Goal: Task Accomplishment & Management: Complete application form

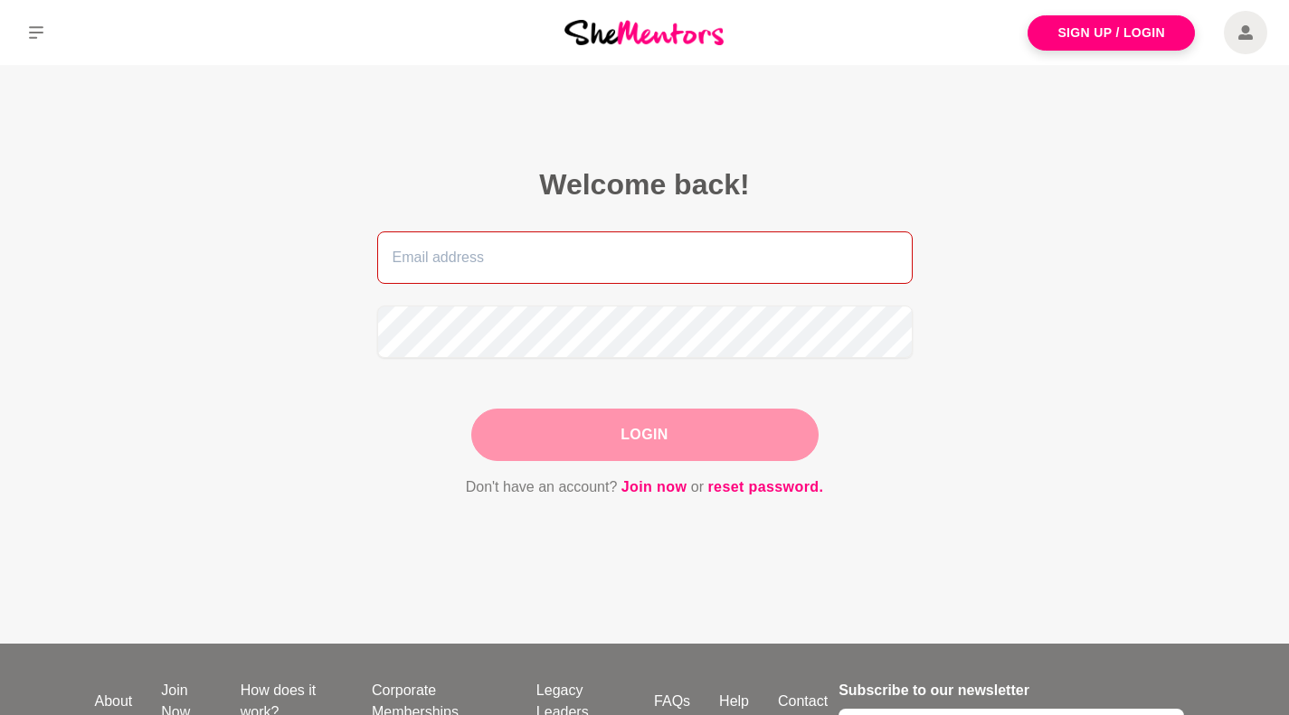
click at [424, 261] on input "email" at bounding box center [644, 257] width 535 height 52
type input "limanwu16@gmail.com"
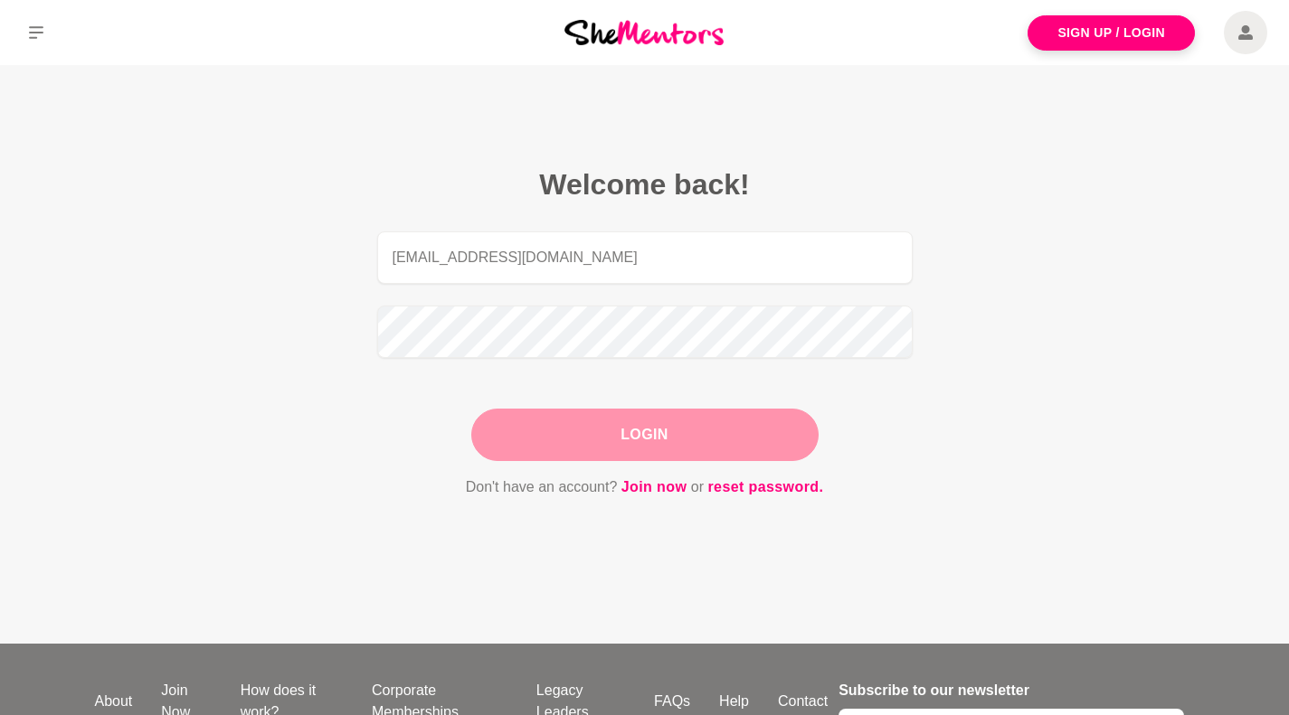
click at [597, 422] on button "Login" at bounding box center [644, 435] width 347 height 52
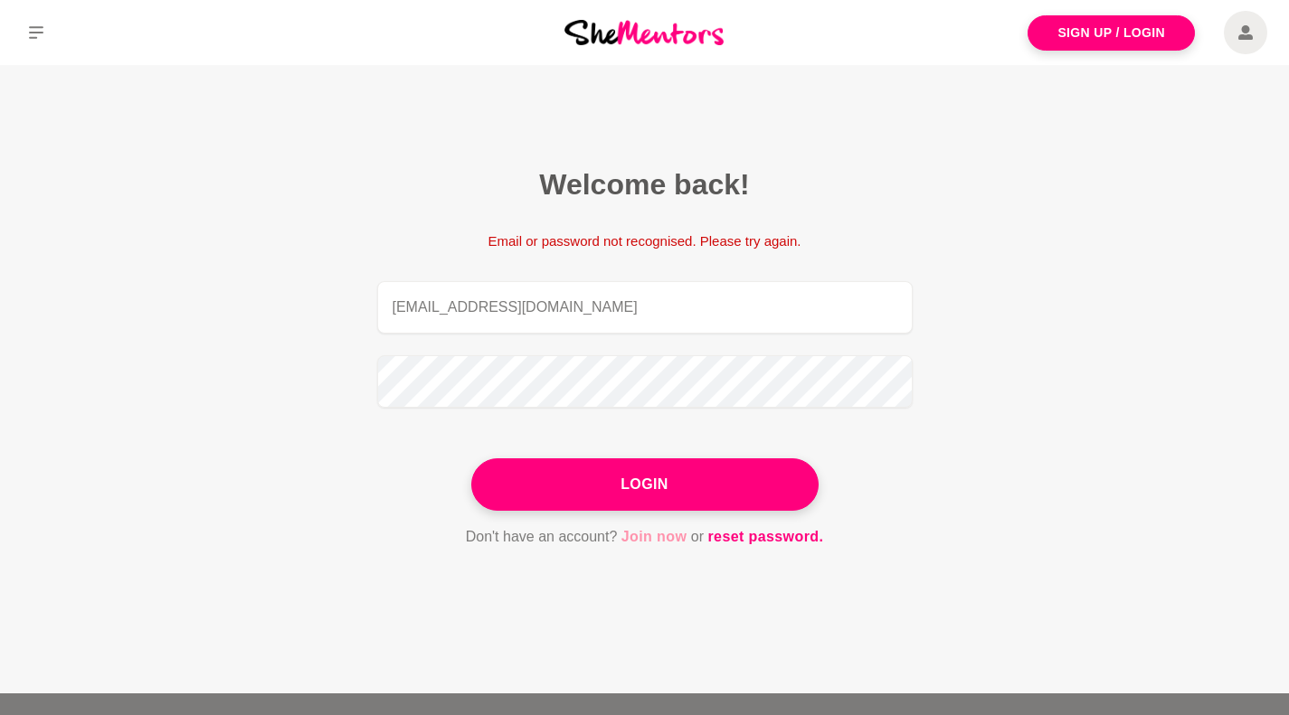
click at [663, 535] on link "Join now" at bounding box center [654, 537] width 66 height 24
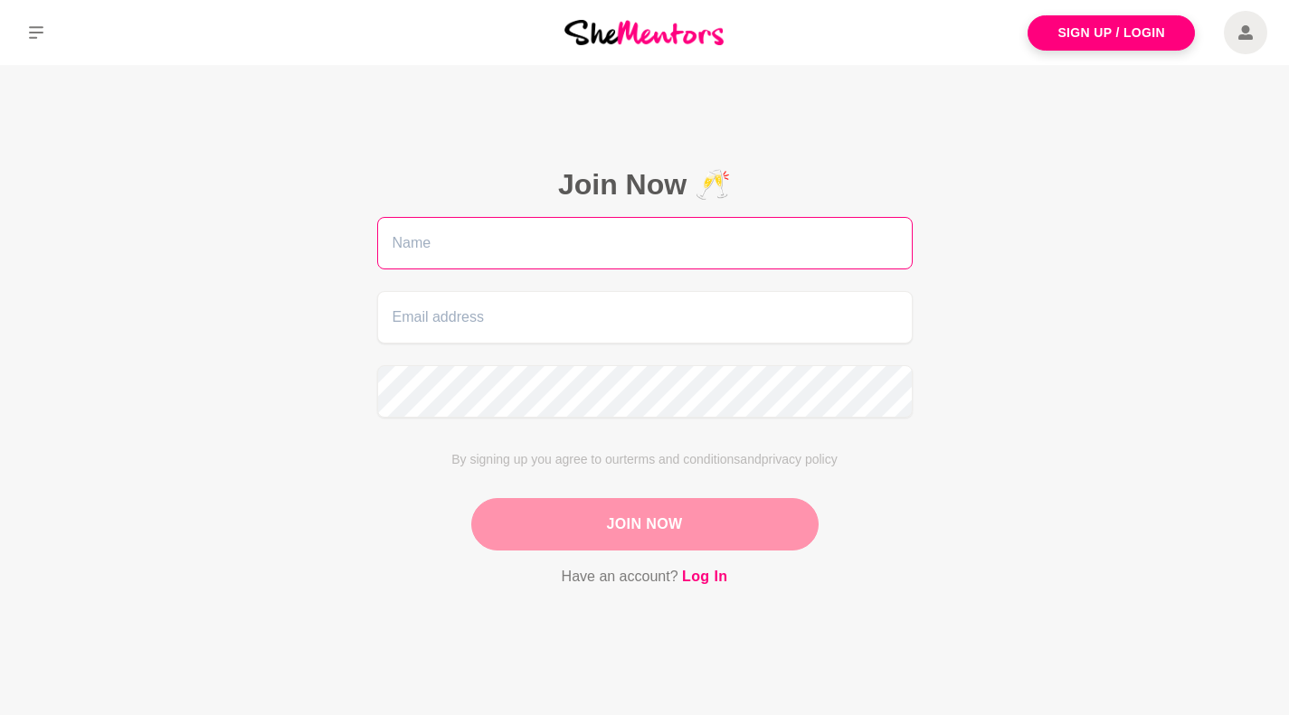
click at [551, 242] on input "text" at bounding box center [644, 243] width 535 height 52
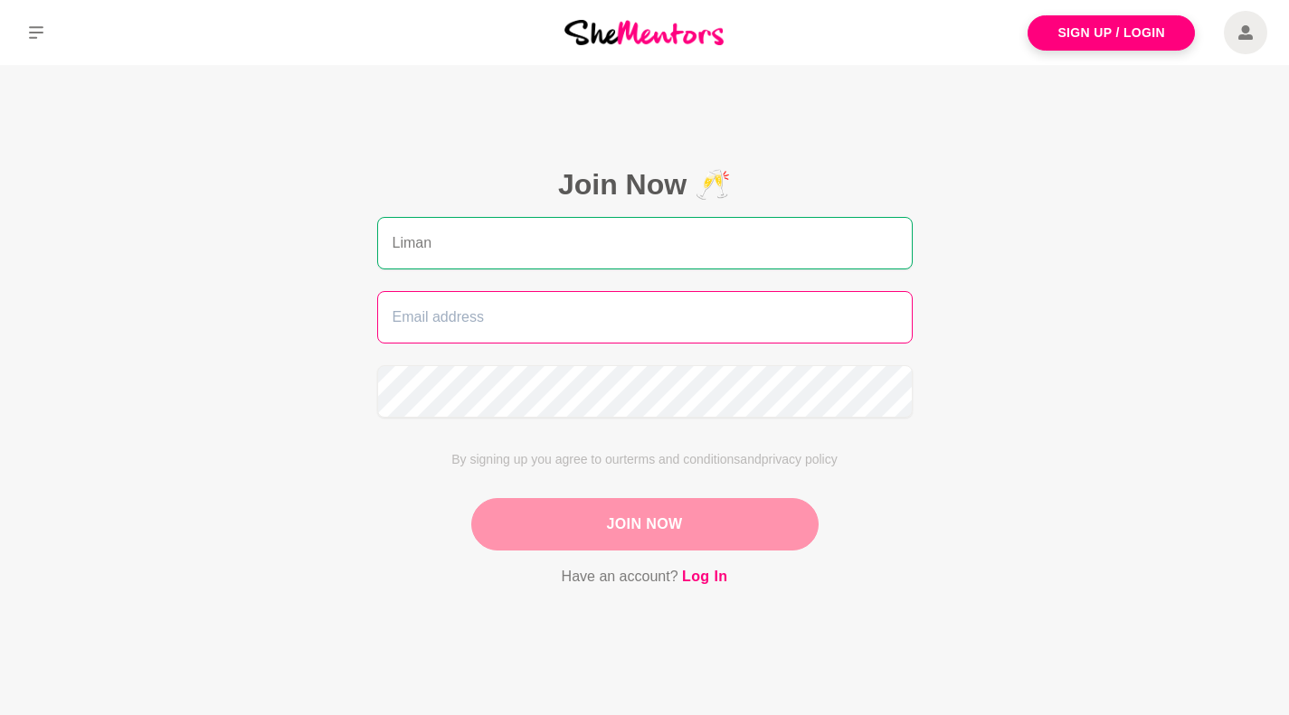
type input "Liman"
click at [425, 316] on input "email" at bounding box center [644, 317] width 535 height 52
type input "limanwu16@gmail.com"
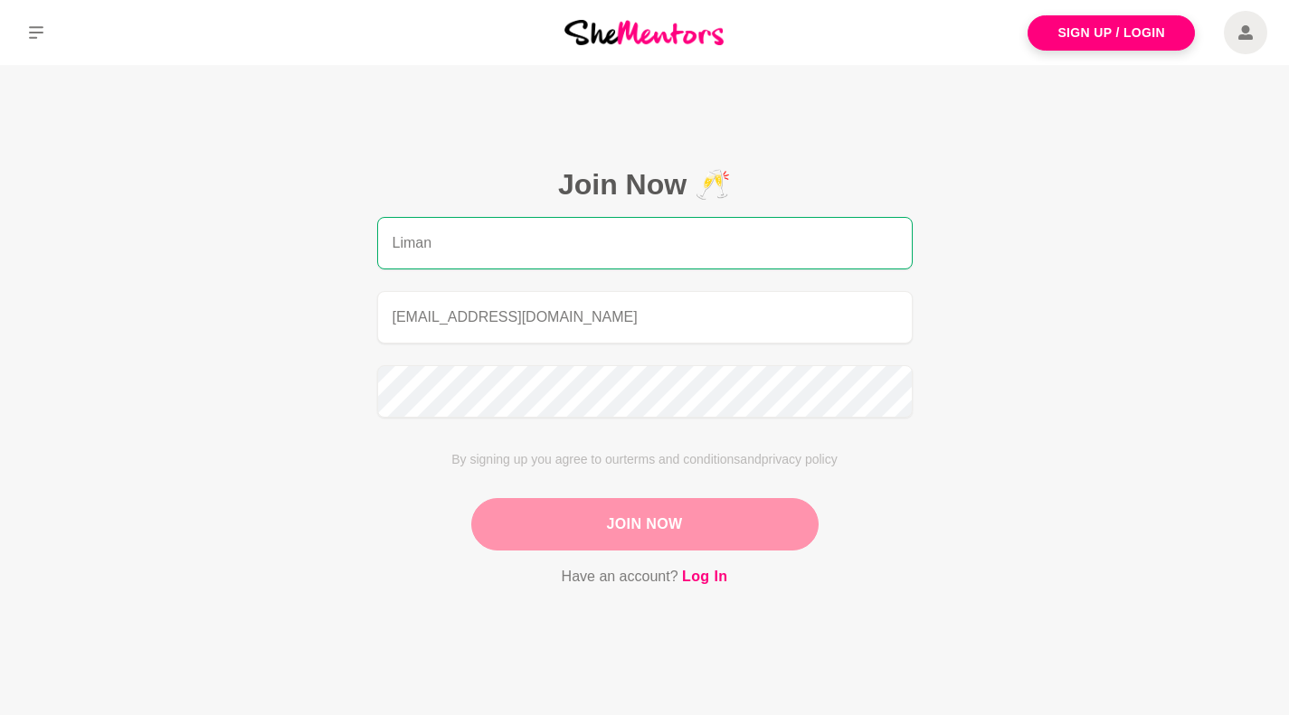
click at [640, 524] on button "Join Now" at bounding box center [644, 524] width 347 height 52
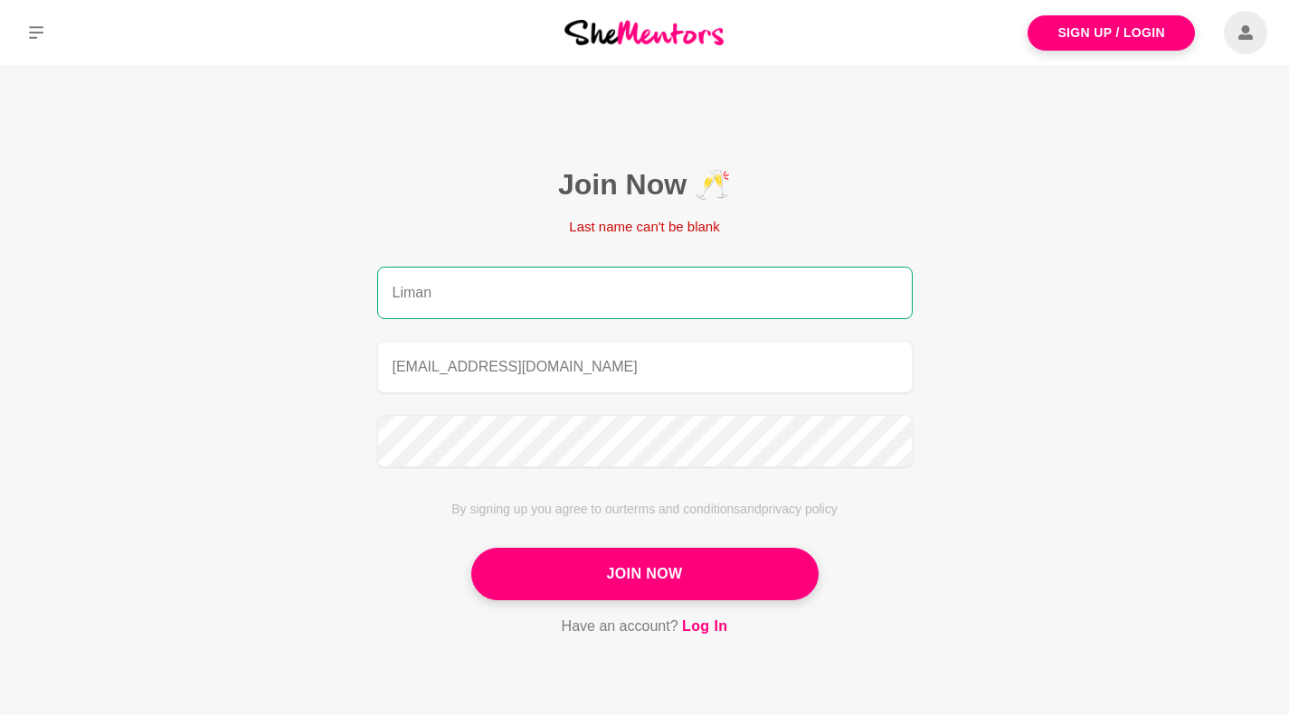
click at [460, 290] on input "Liman" at bounding box center [644, 293] width 535 height 52
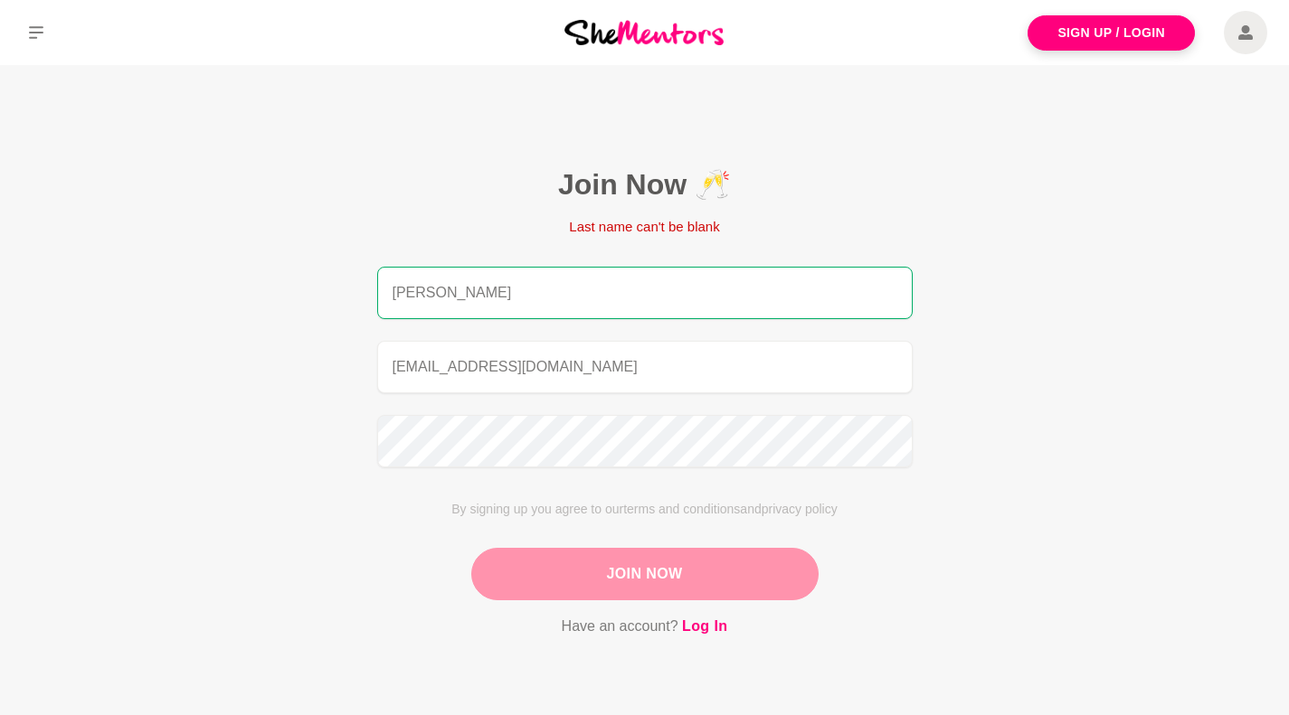
type input "Liman Wu"
click at [676, 581] on button "Join Now" at bounding box center [644, 574] width 347 height 52
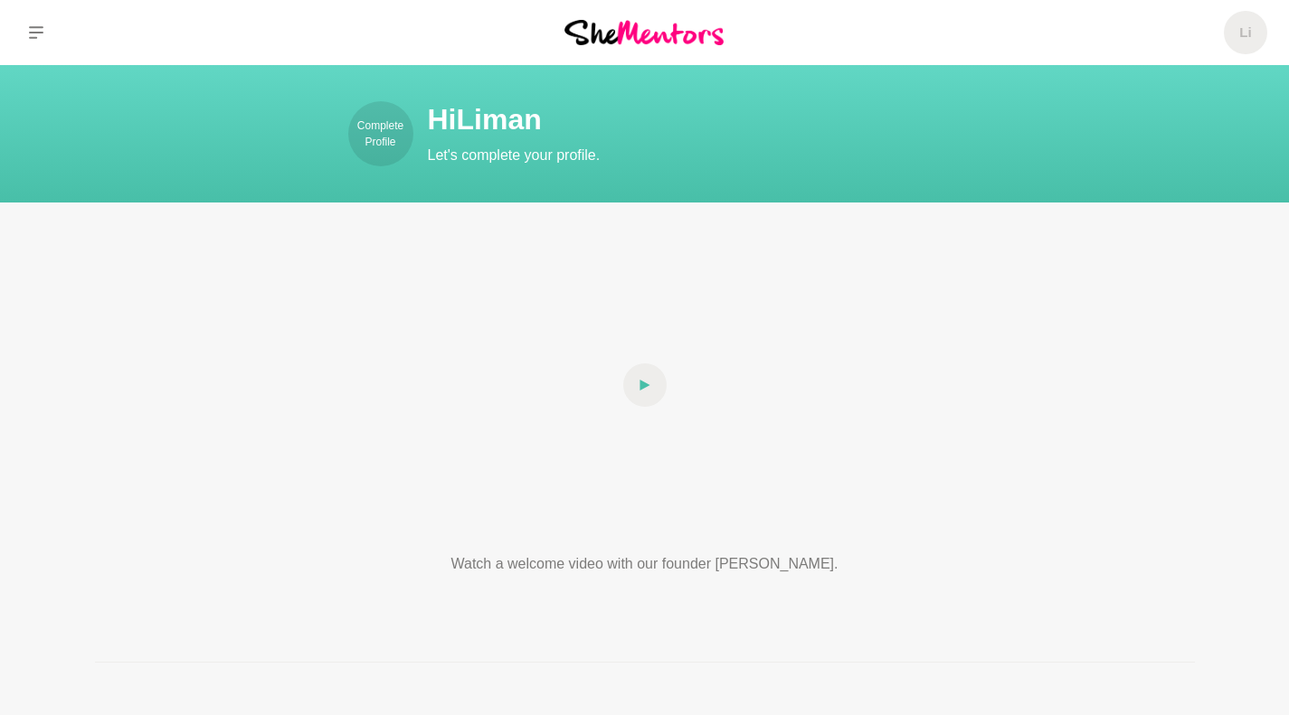
scroll to position [141, 0]
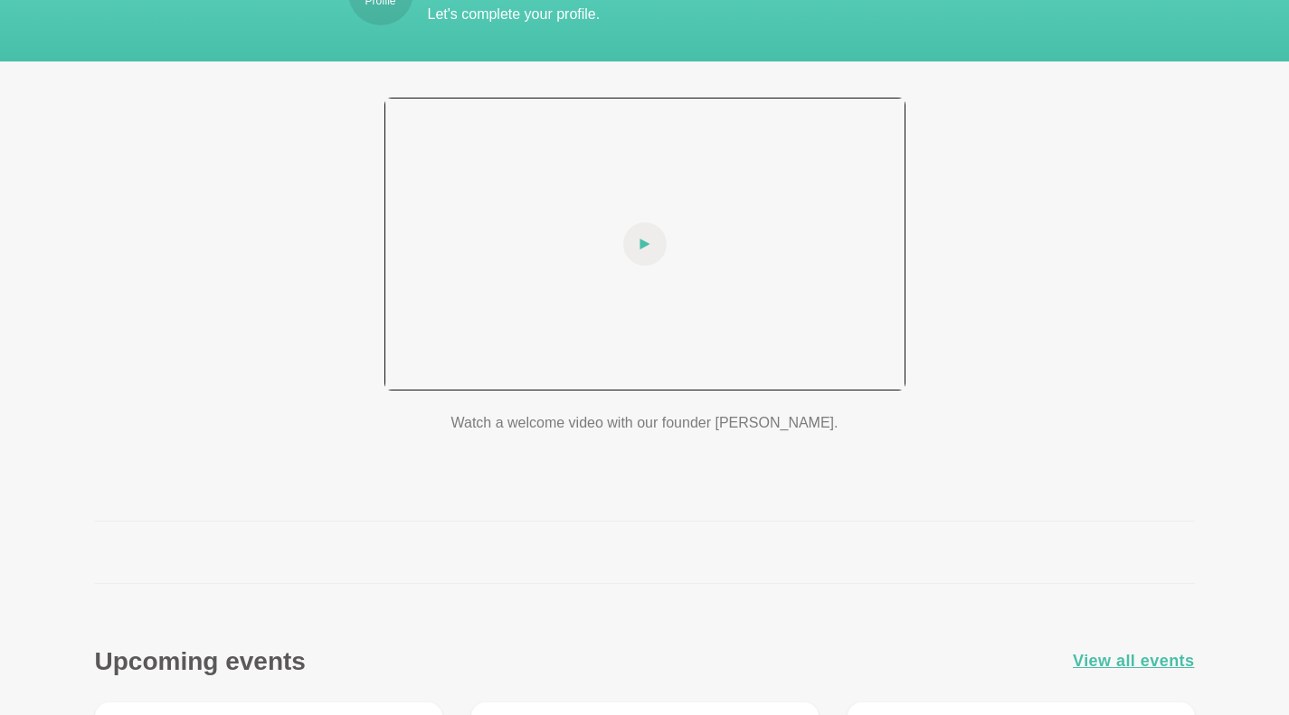
click at [647, 241] on icon at bounding box center [644, 243] width 11 height 43
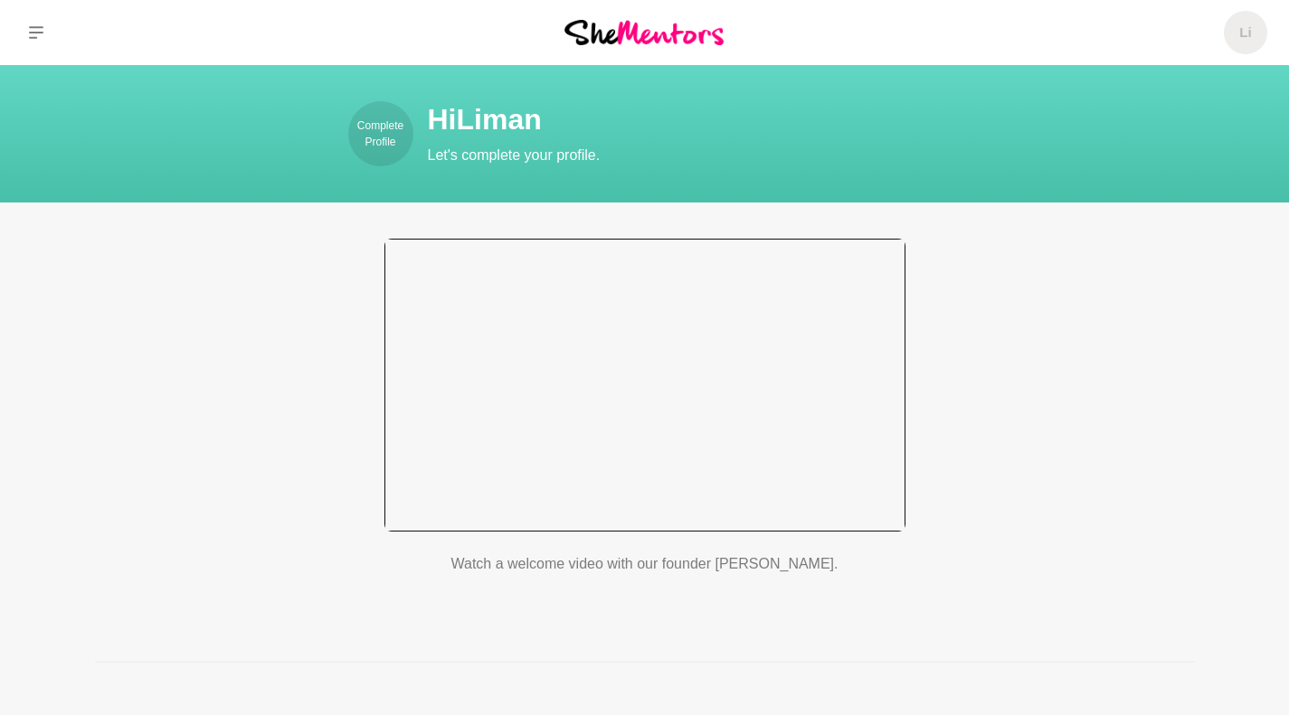
scroll to position [4, 0]
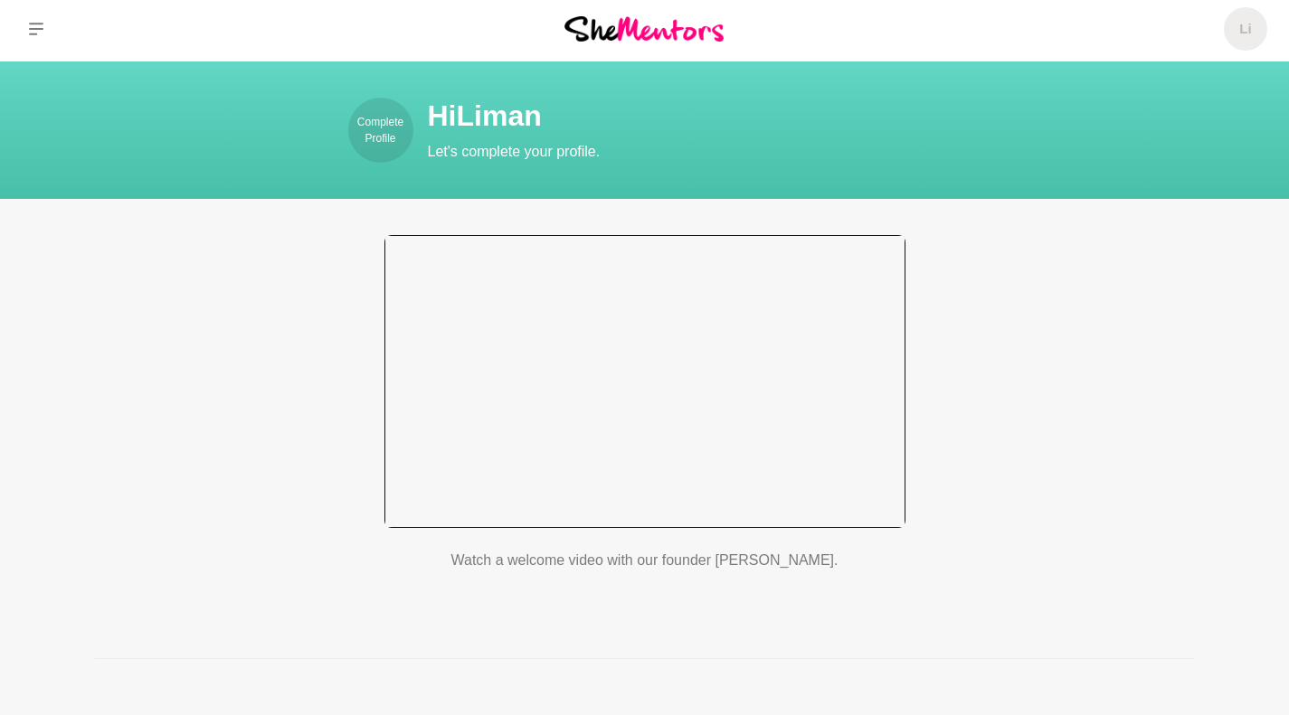
click at [535, 411] on div at bounding box center [644, 381] width 521 height 293
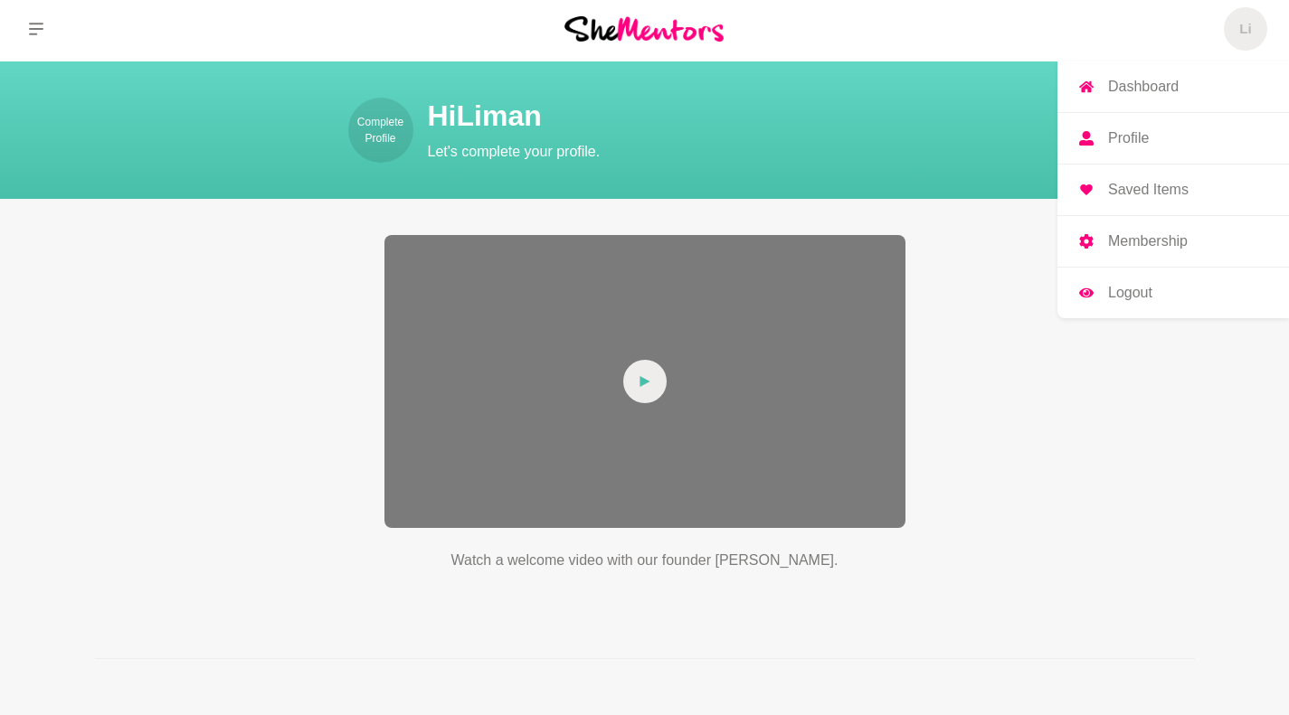
click at [1152, 89] on p "Dashboard" at bounding box center [1143, 87] width 71 height 14
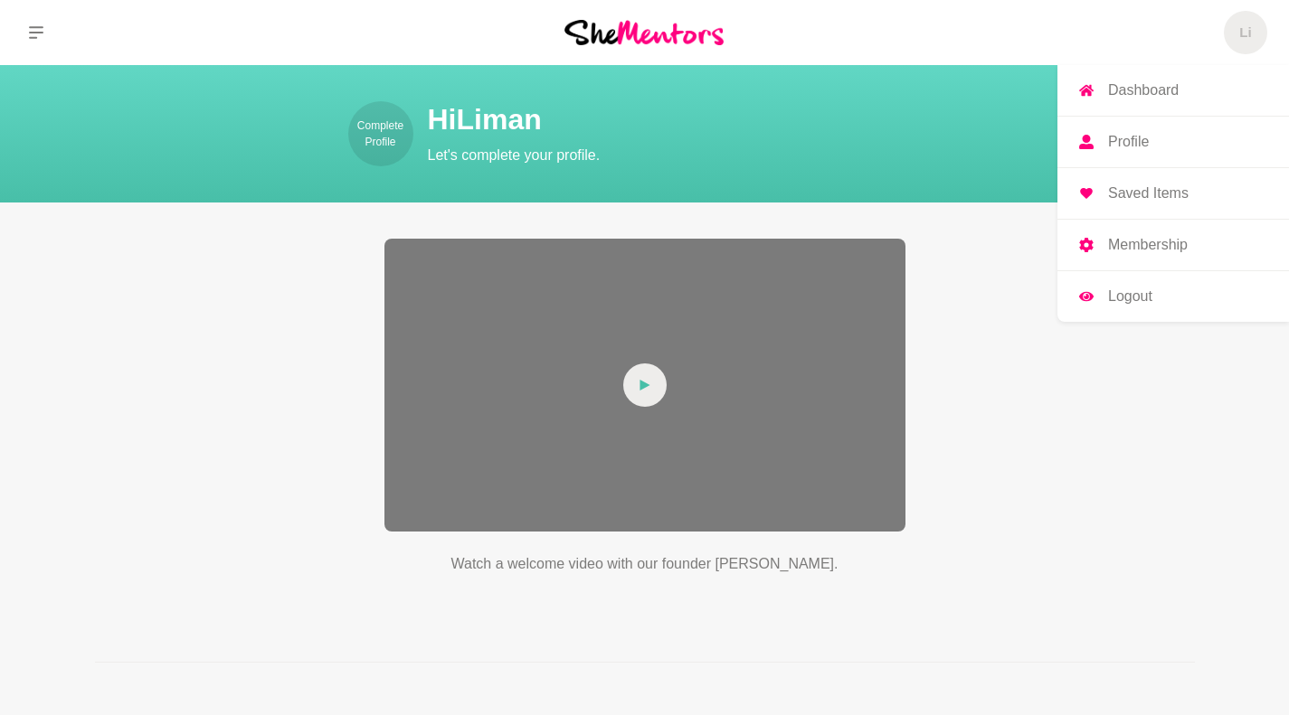
click at [1151, 91] on p "Dashboard" at bounding box center [1143, 90] width 71 height 14
click at [1120, 307] on link "Logout" at bounding box center [1172, 296] width 231 height 51
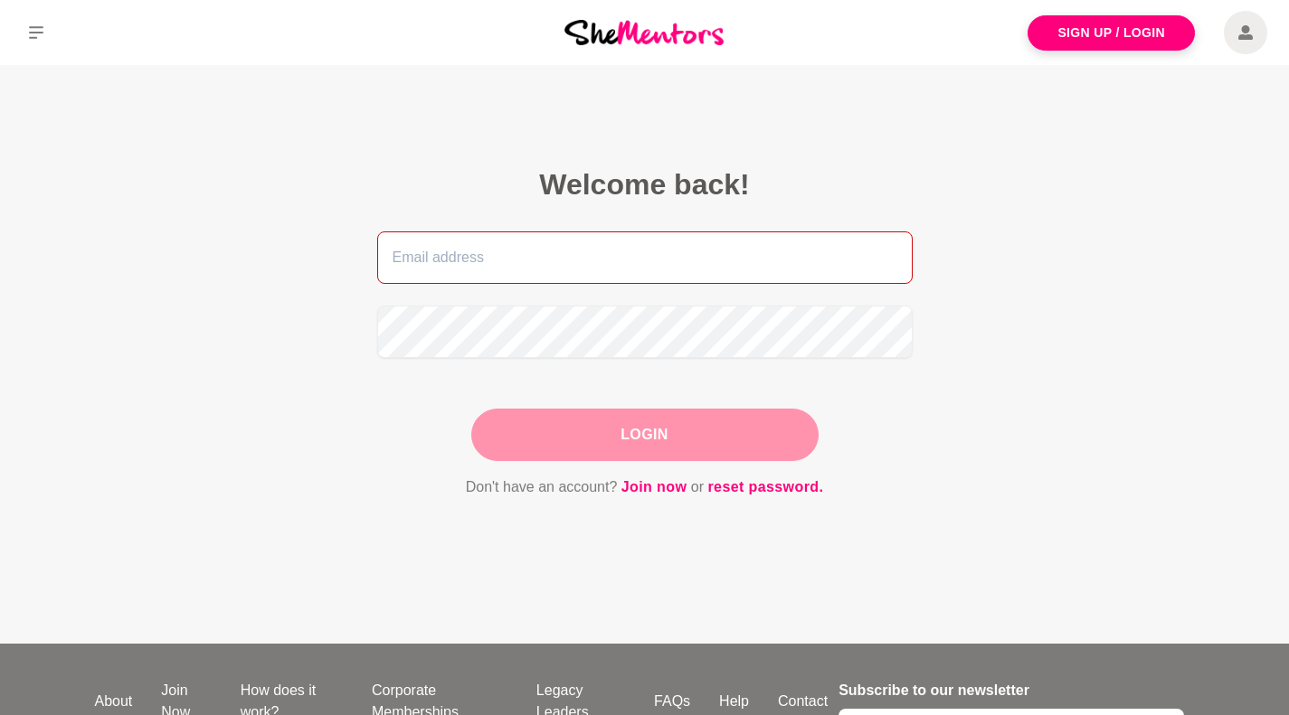
click at [522, 268] on input "email" at bounding box center [644, 257] width 535 height 52
type input "limanwu16@gmail.com"
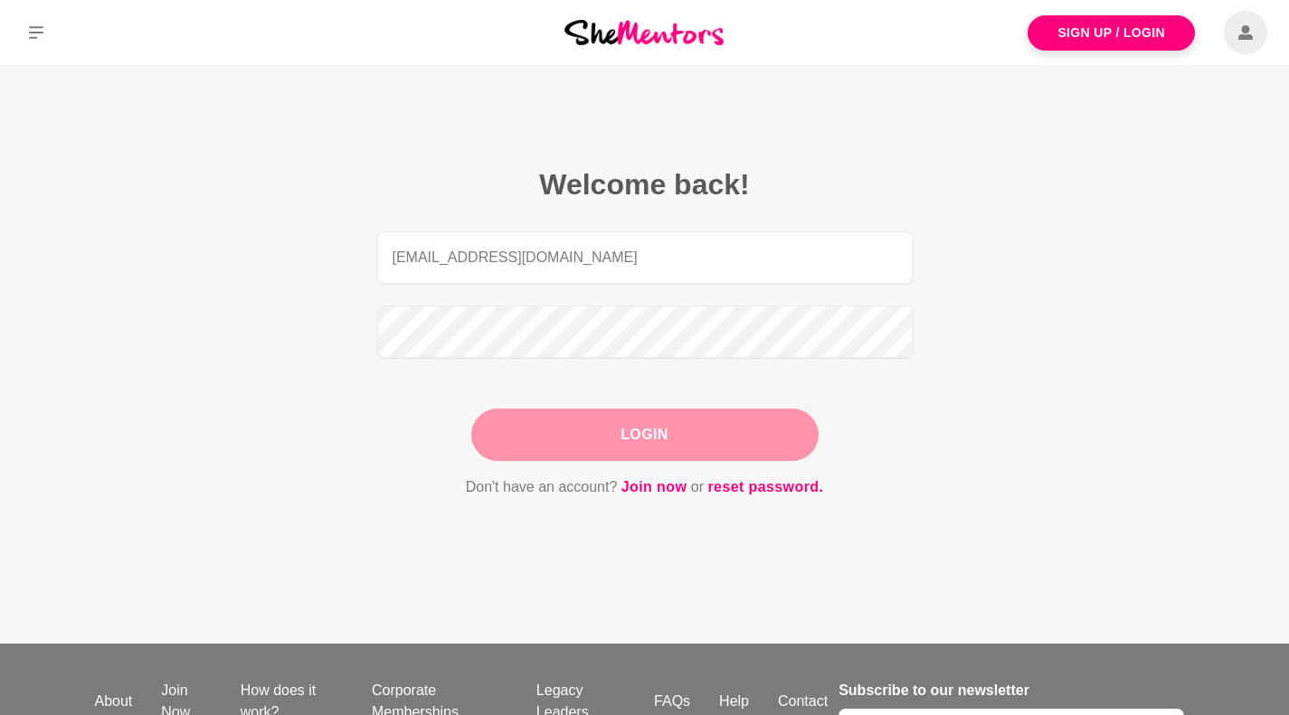
click at [709, 430] on button "Login" at bounding box center [644, 435] width 347 height 52
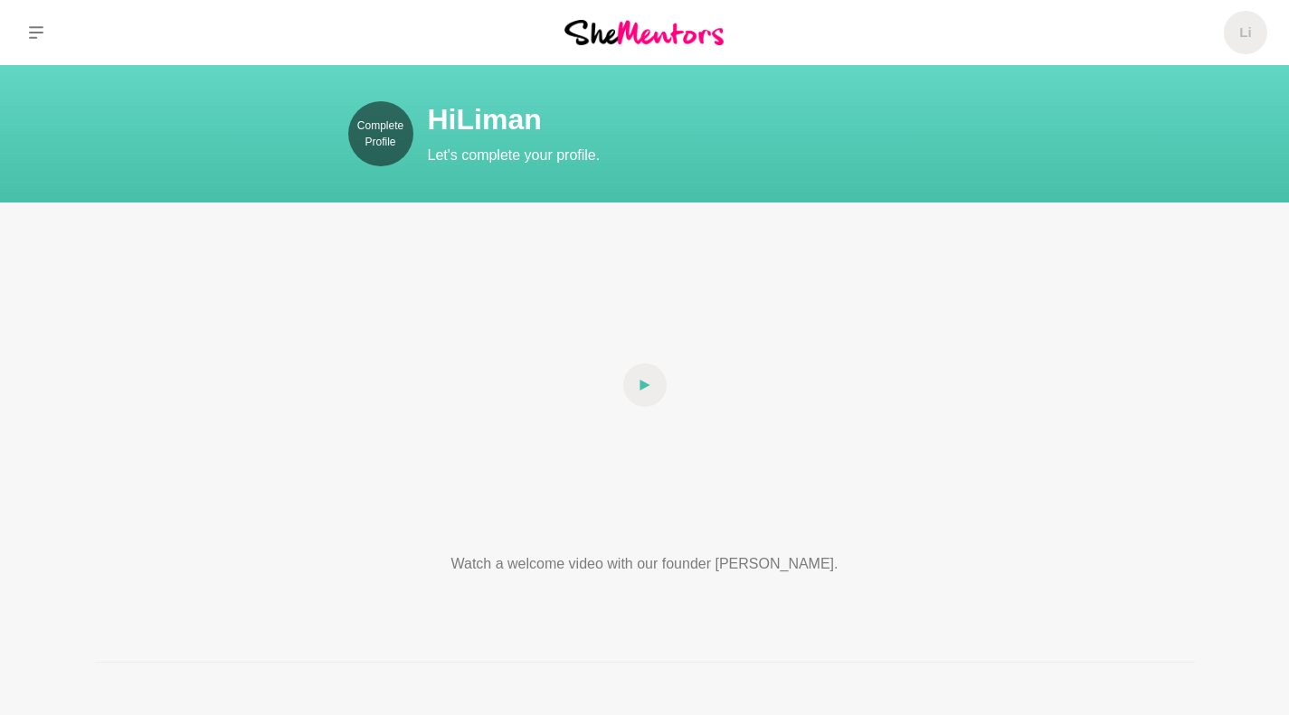
click at [380, 131] on p "Complete Profile" at bounding box center [380, 134] width 65 height 33
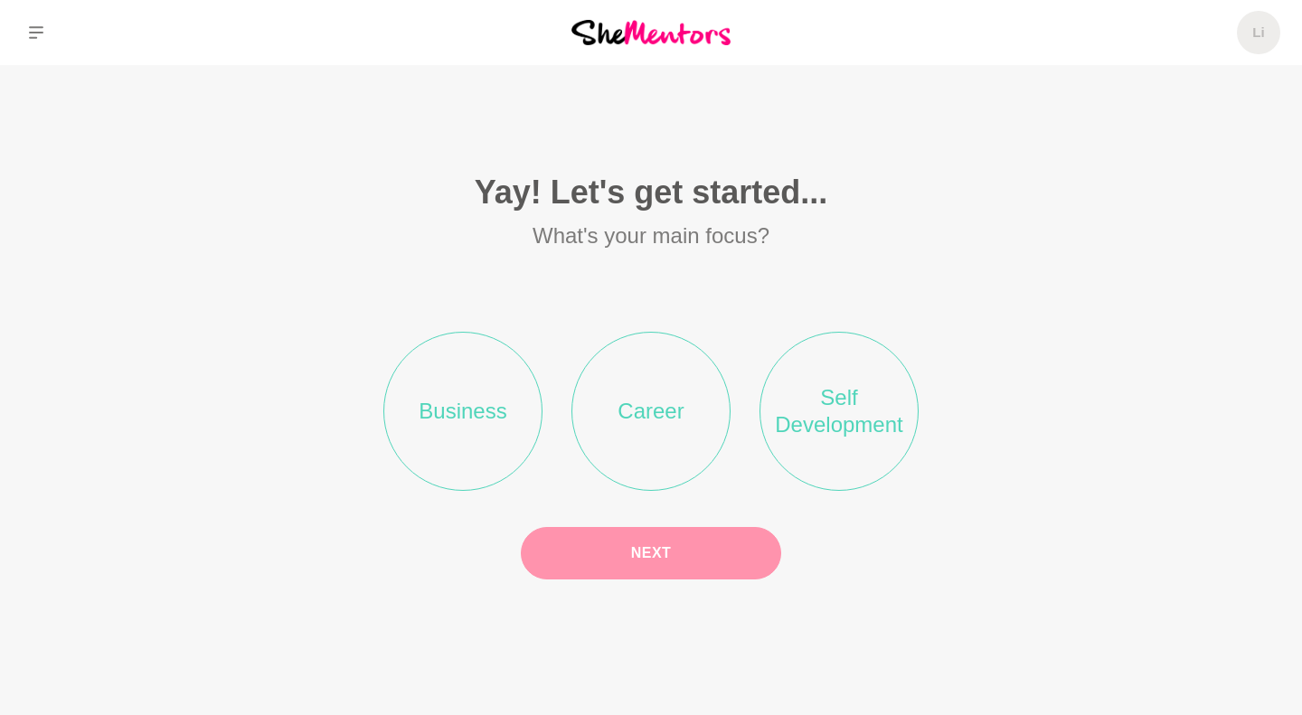
click at [648, 449] on li "Career" at bounding box center [650, 411] width 159 height 159
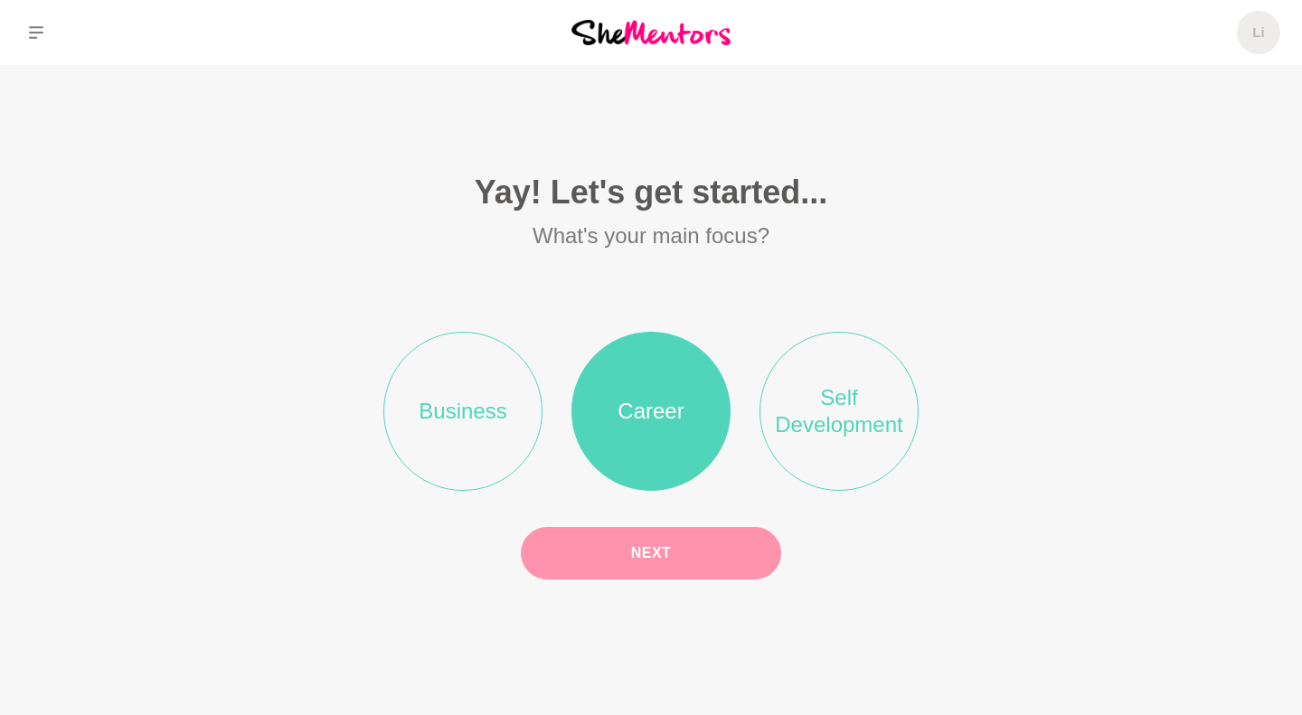
click at [675, 557] on button "Next" at bounding box center [651, 553] width 260 height 52
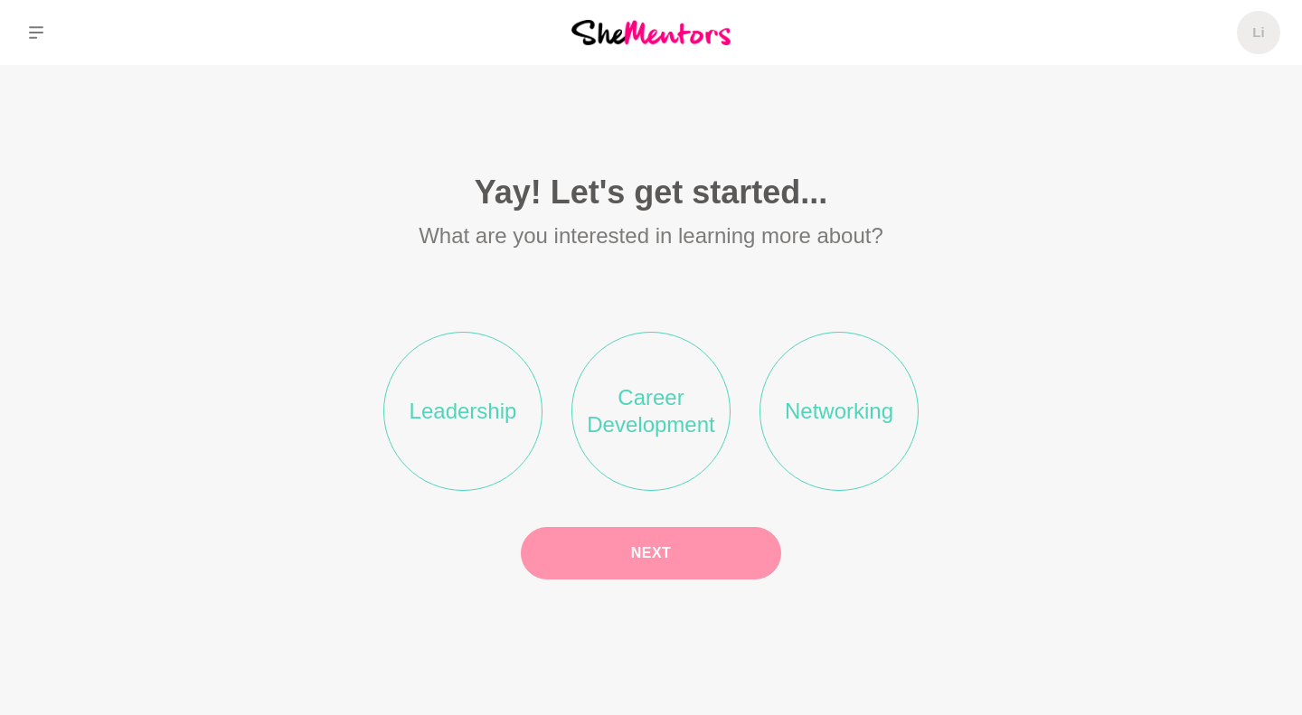
click at [637, 469] on li "Career Development" at bounding box center [650, 411] width 159 height 159
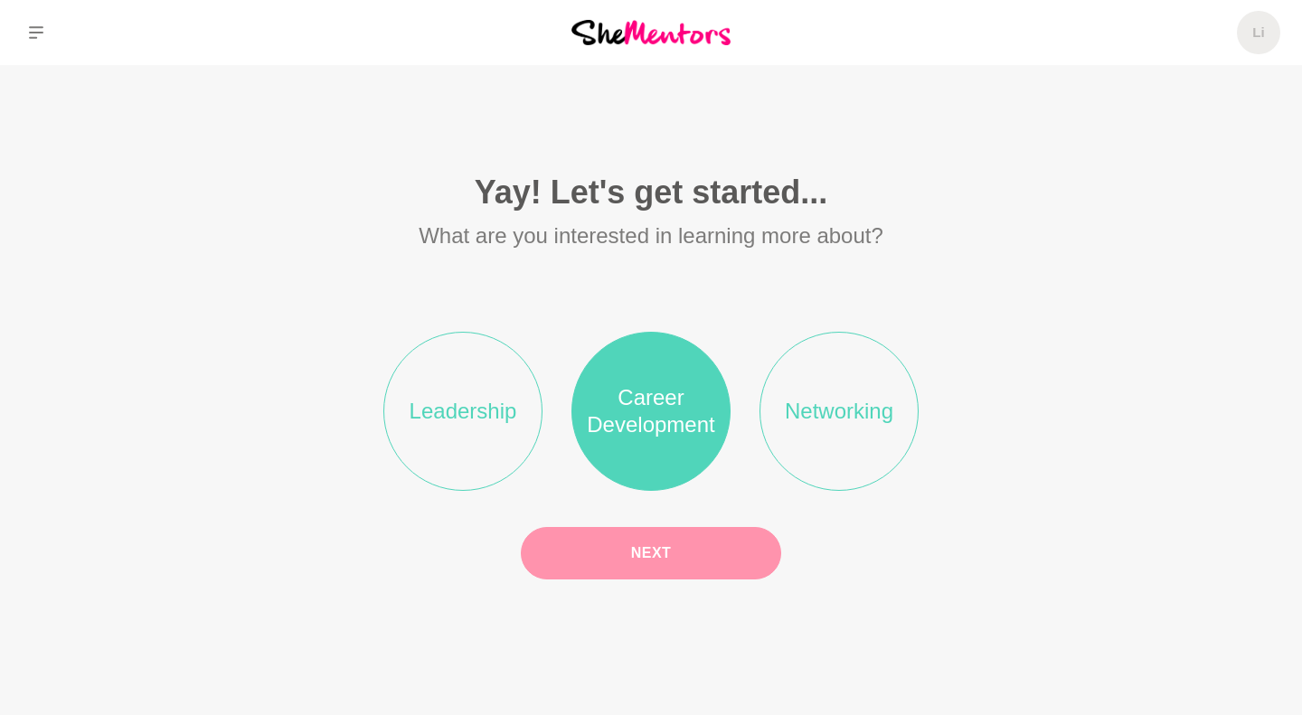
click at [664, 552] on button "Next" at bounding box center [651, 553] width 260 height 52
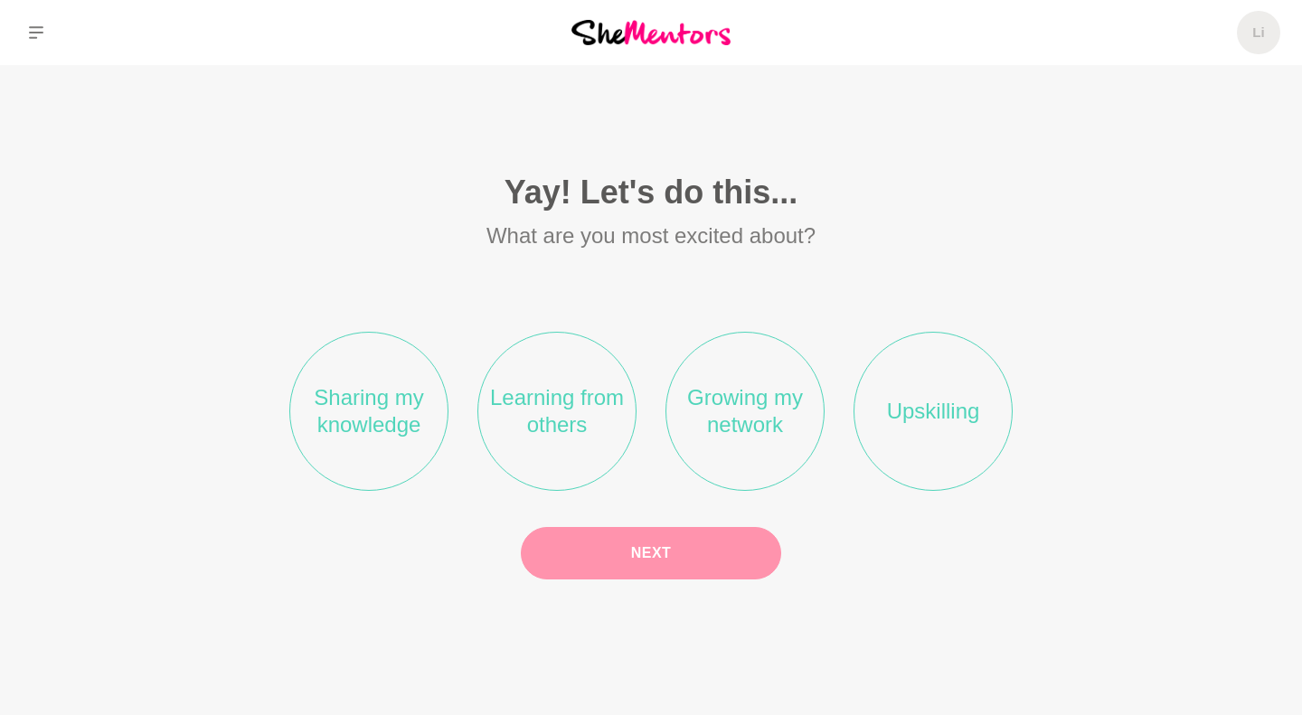
click at [564, 468] on li "Learning from others" at bounding box center [556, 411] width 159 height 159
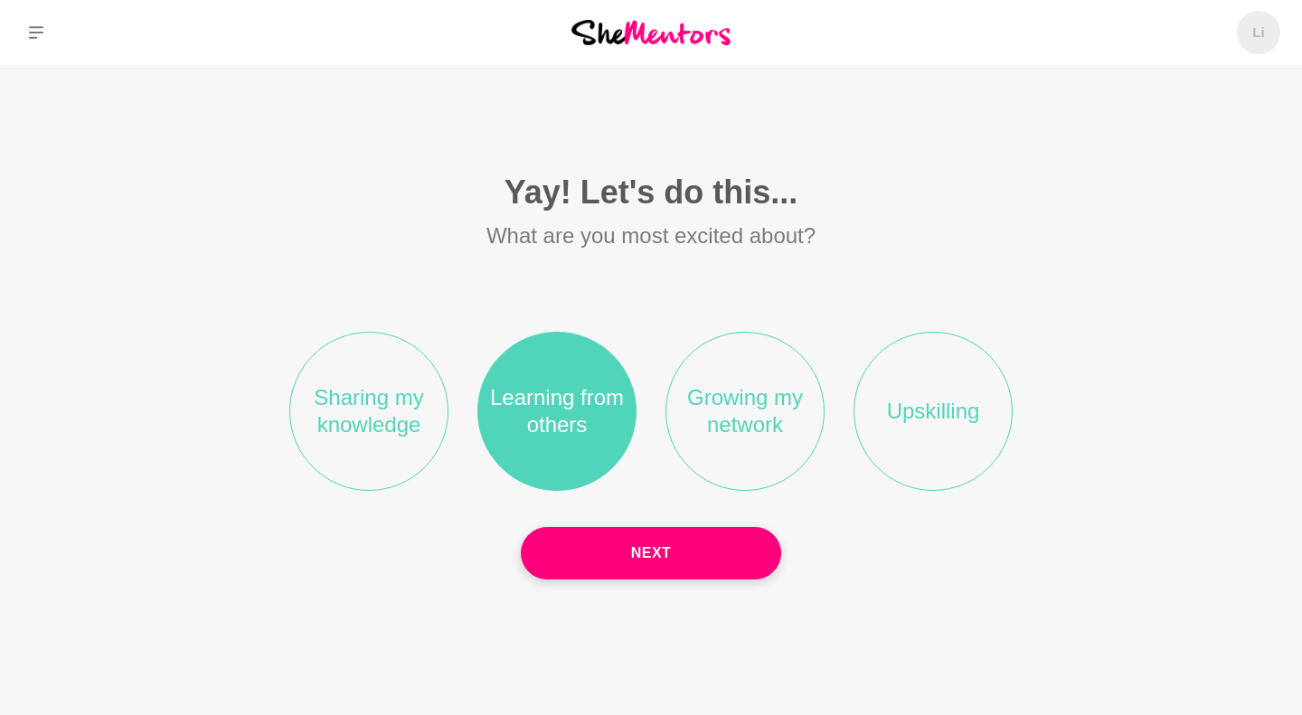
click at [914, 466] on li "Upskilling" at bounding box center [933, 411] width 159 height 159
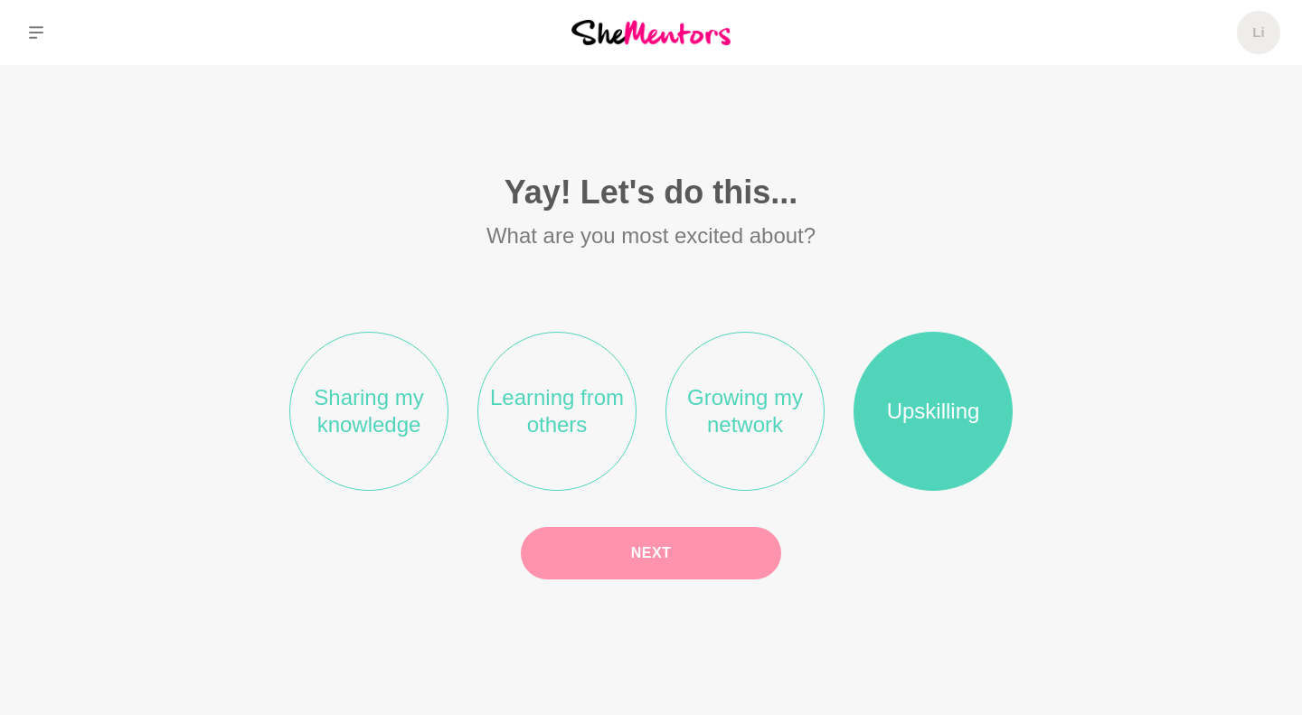
click at [685, 548] on button "Next" at bounding box center [651, 553] width 260 height 52
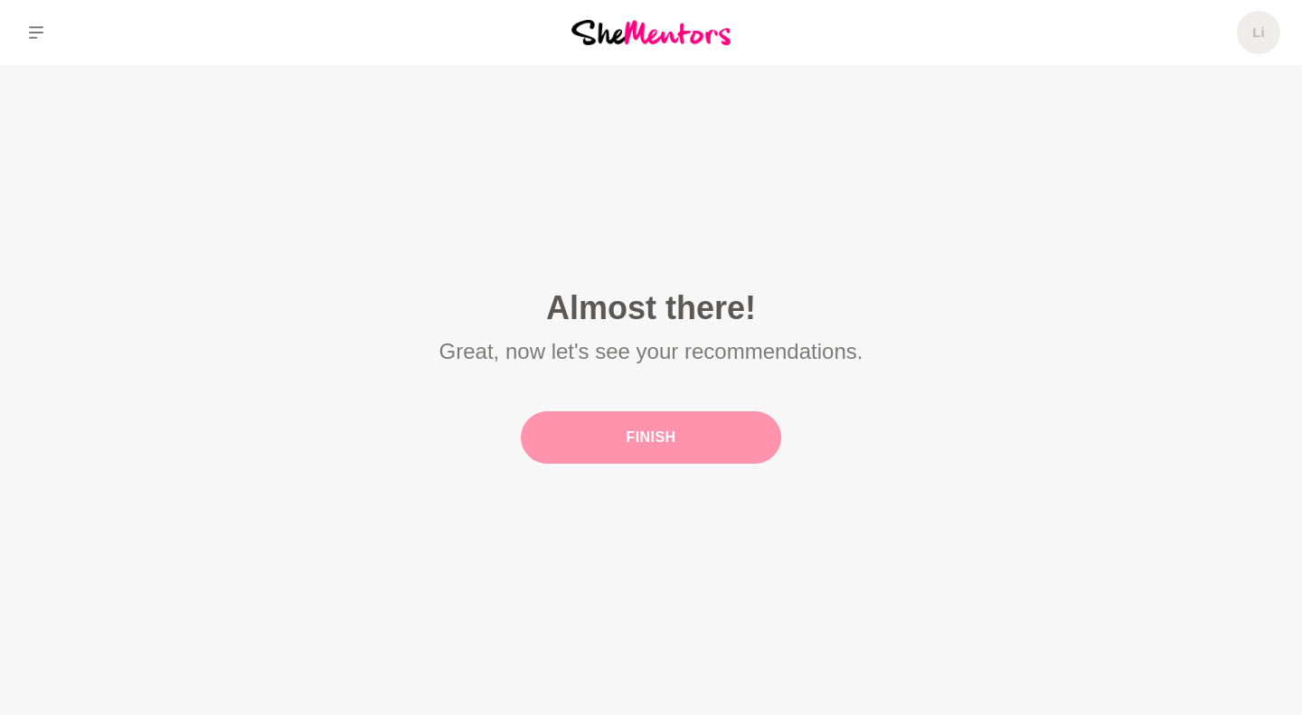
click at [671, 438] on button "Finish" at bounding box center [651, 437] width 260 height 52
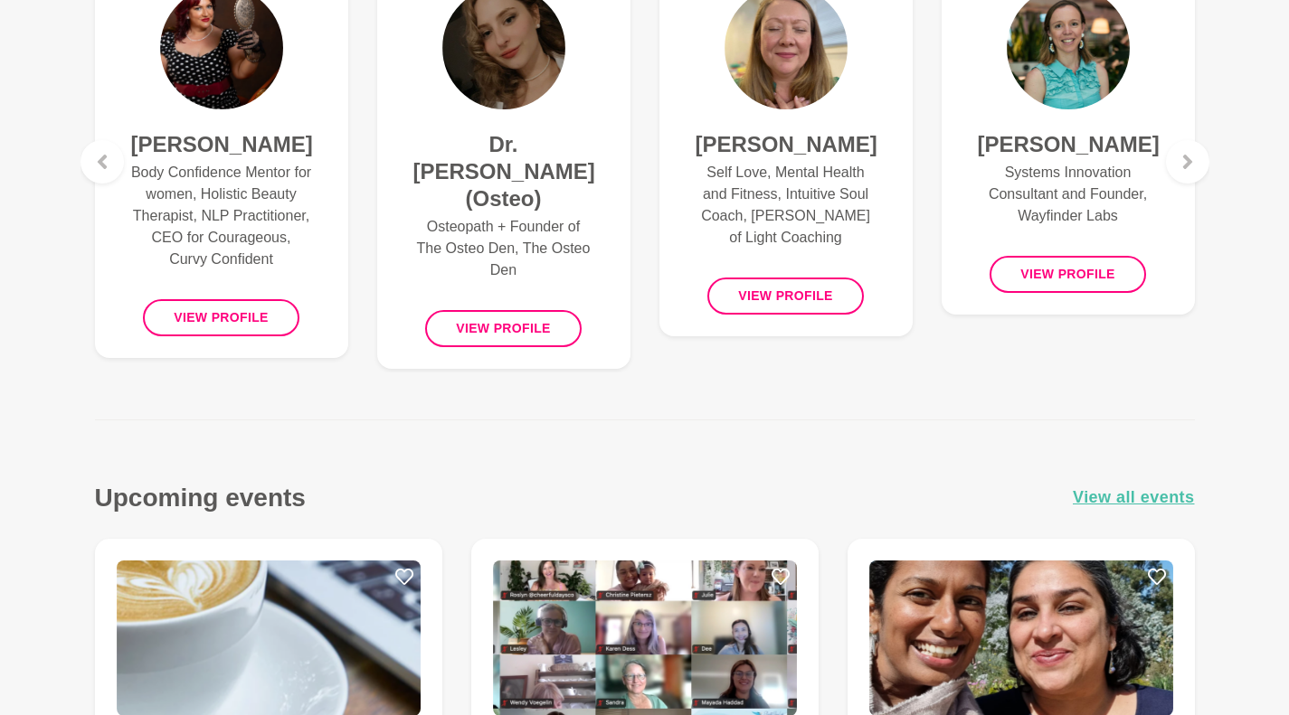
scroll to position [1251, 0]
